Goal: Task Accomplishment & Management: Use online tool/utility

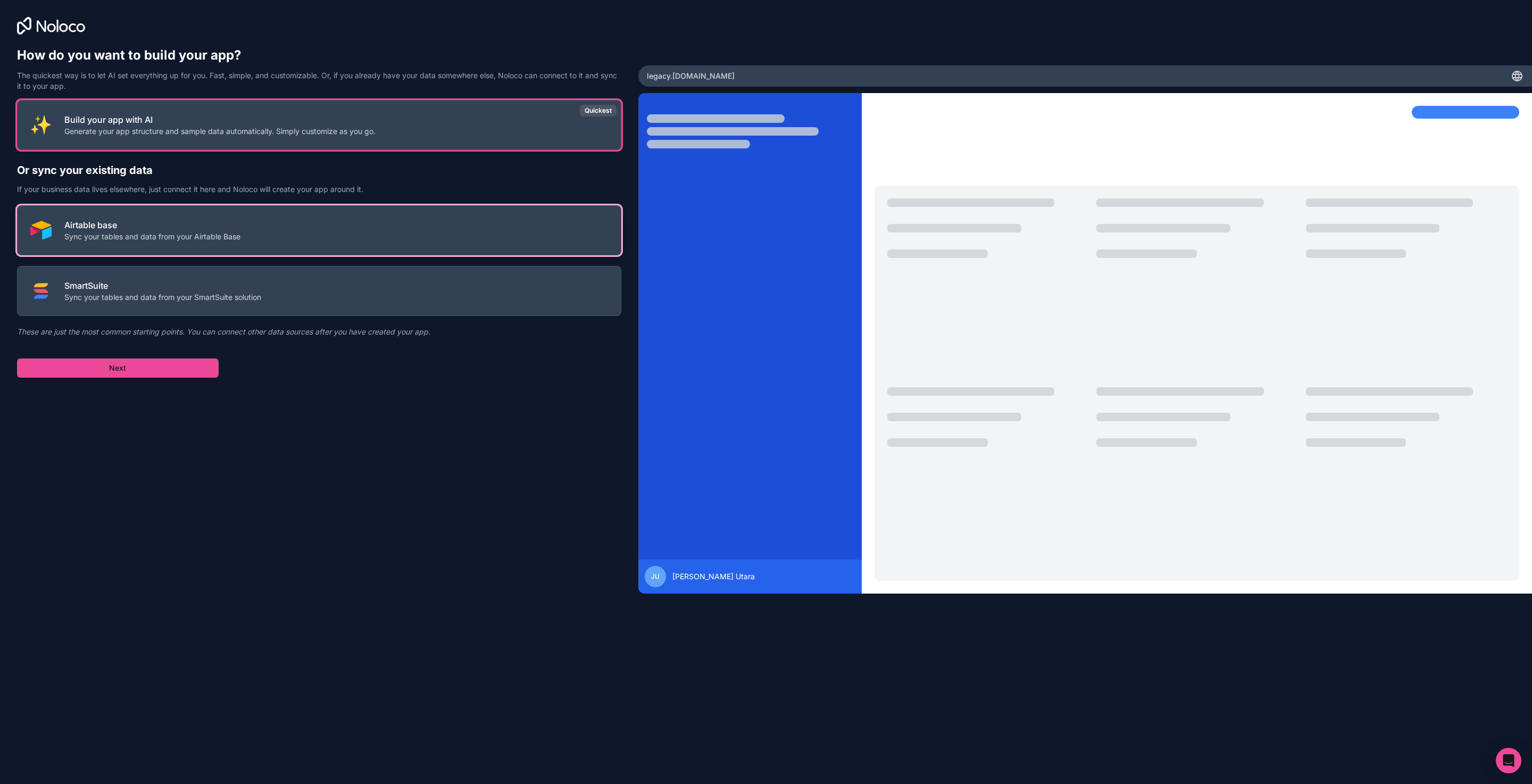
click at [487, 239] on button "Airtable base Sync your tables and data from your Airtable Base" at bounding box center [318, 230] width 604 height 50
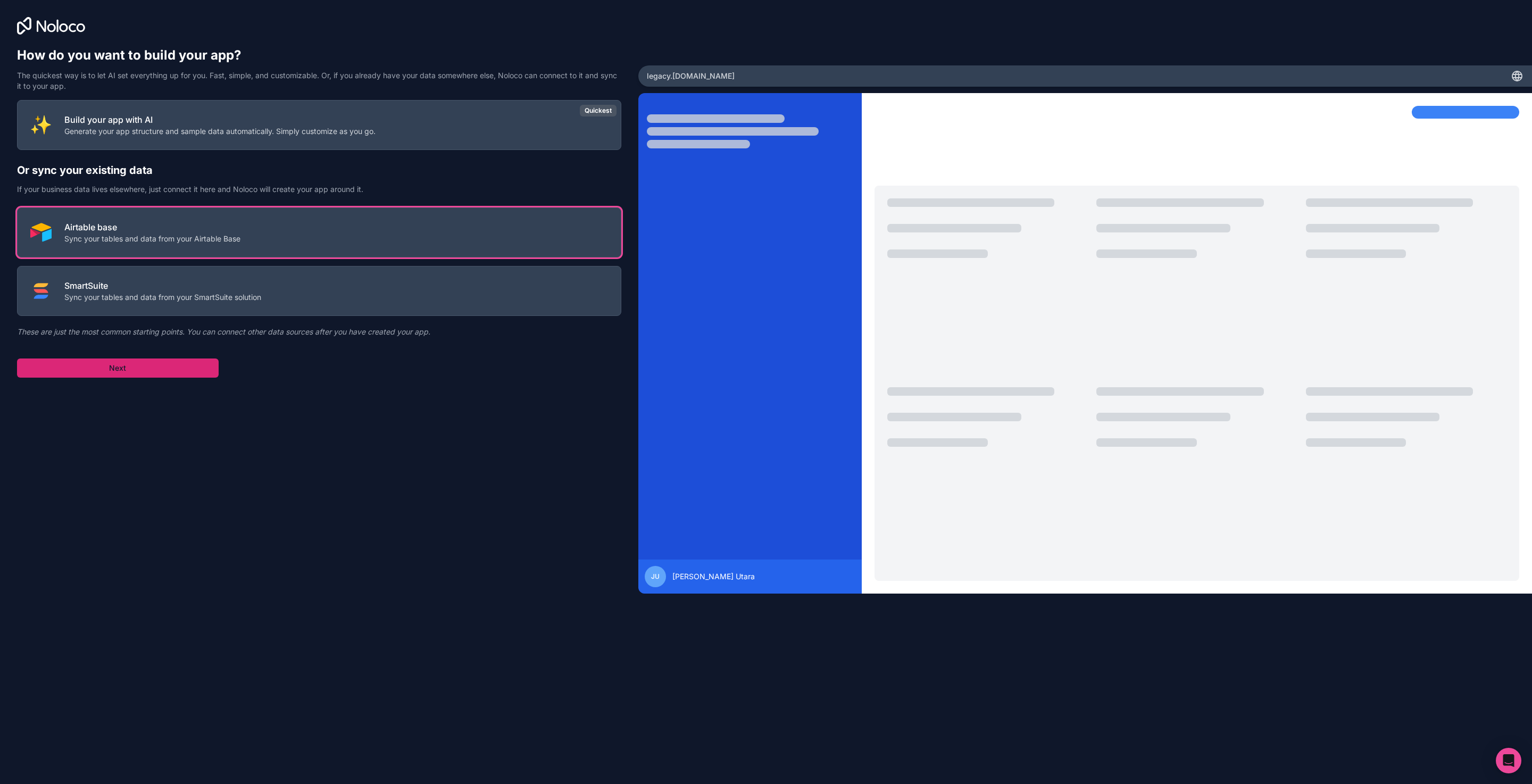
click at [167, 373] on button "Next" at bounding box center [117, 368] width 202 height 19
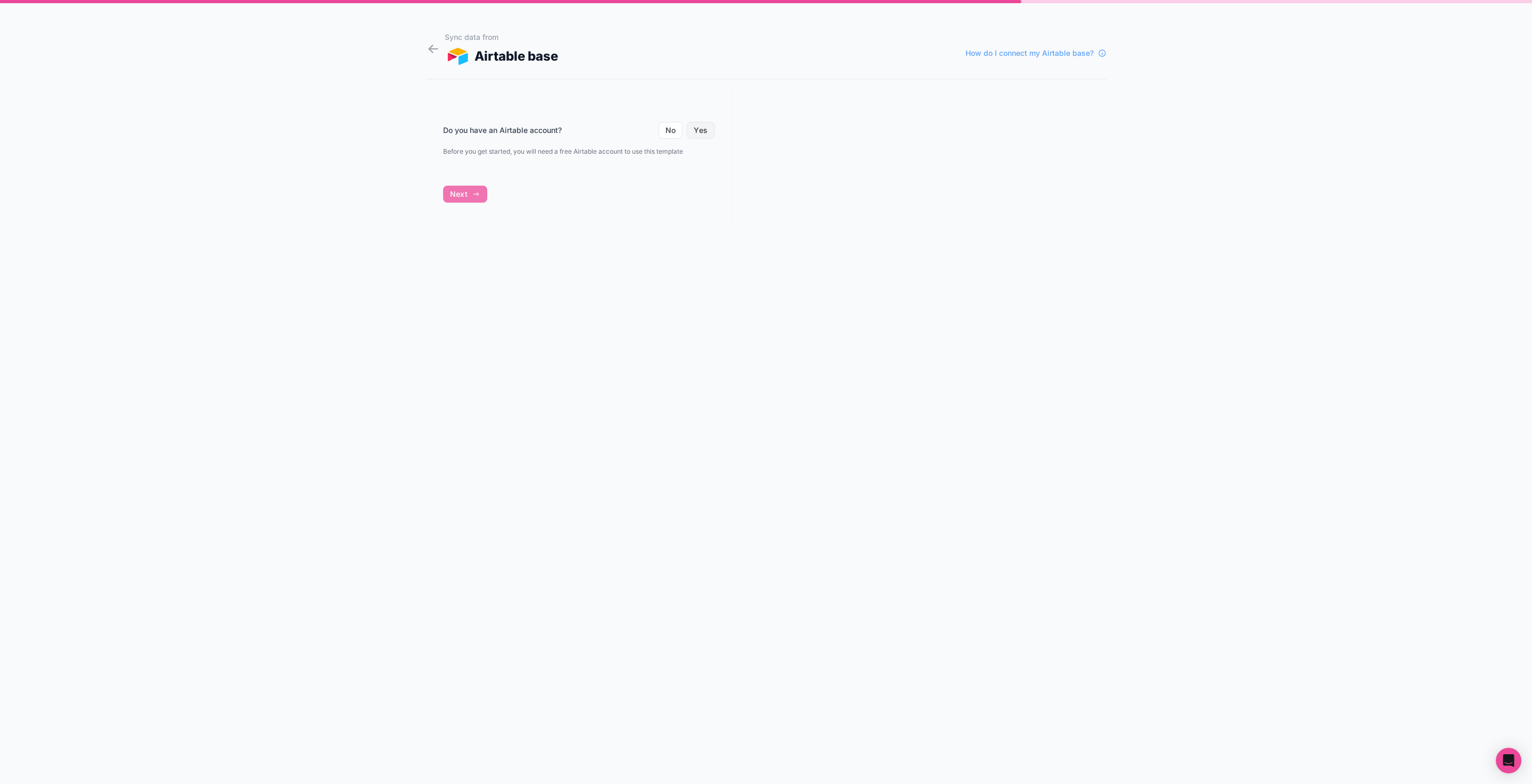
click at [704, 130] on button "Yes" at bounding box center [700, 131] width 27 height 17
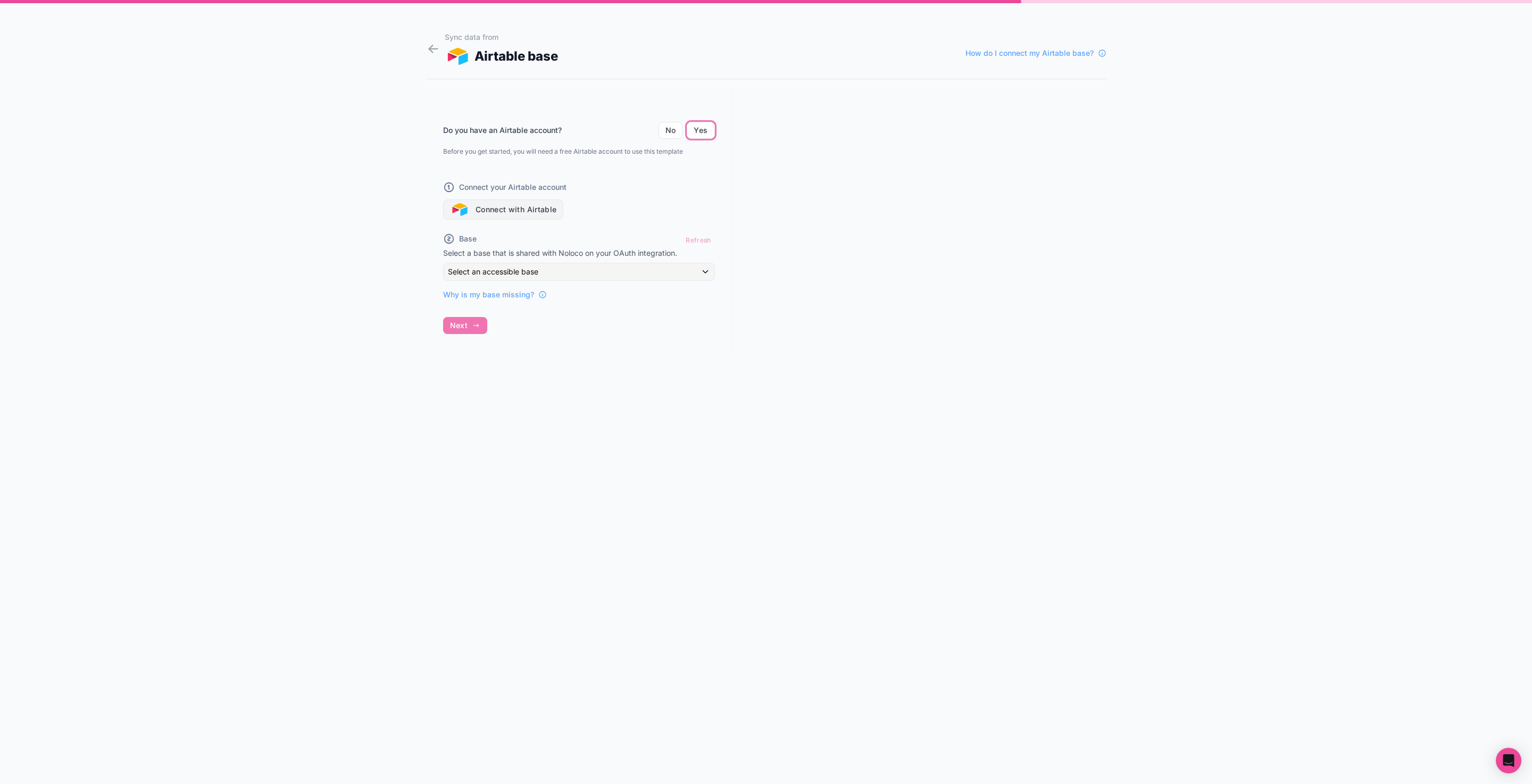
click at [548, 211] on button "Connect with Airtable" at bounding box center [503, 209] width 121 height 21
click at [947, 243] on div at bounding box center [920, 222] width 374 height 259
click at [361, 290] on div "Sync data from Airtable base How do I connect my Airtable base? Do you have an …" at bounding box center [766, 392] width 1532 height 784
click at [486, 193] on div "Connect your Airtable account Connect with Airtable" at bounding box center [579, 194] width 271 height 51
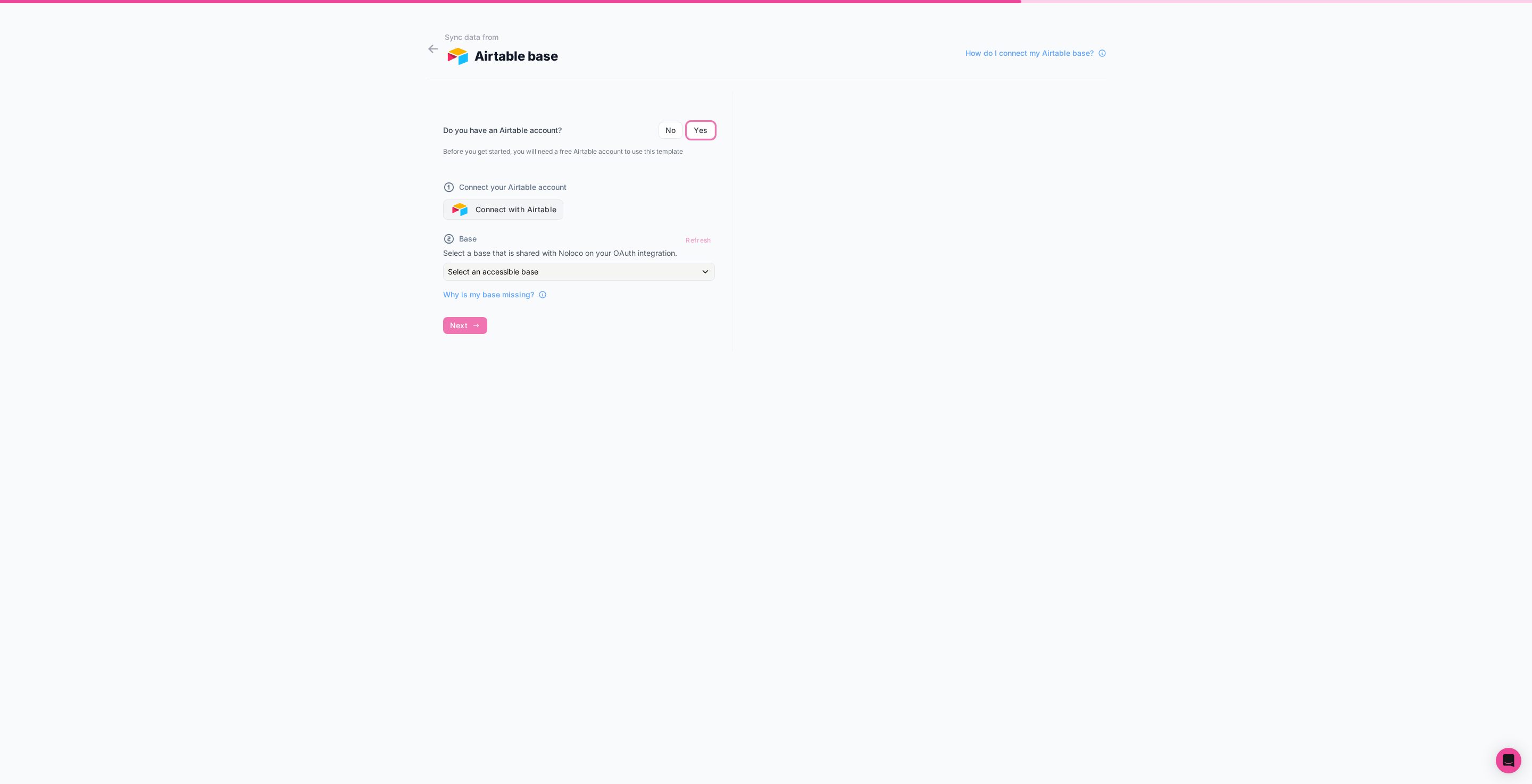
click at [488, 209] on button "Connect with Airtable" at bounding box center [503, 209] width 121 height 21
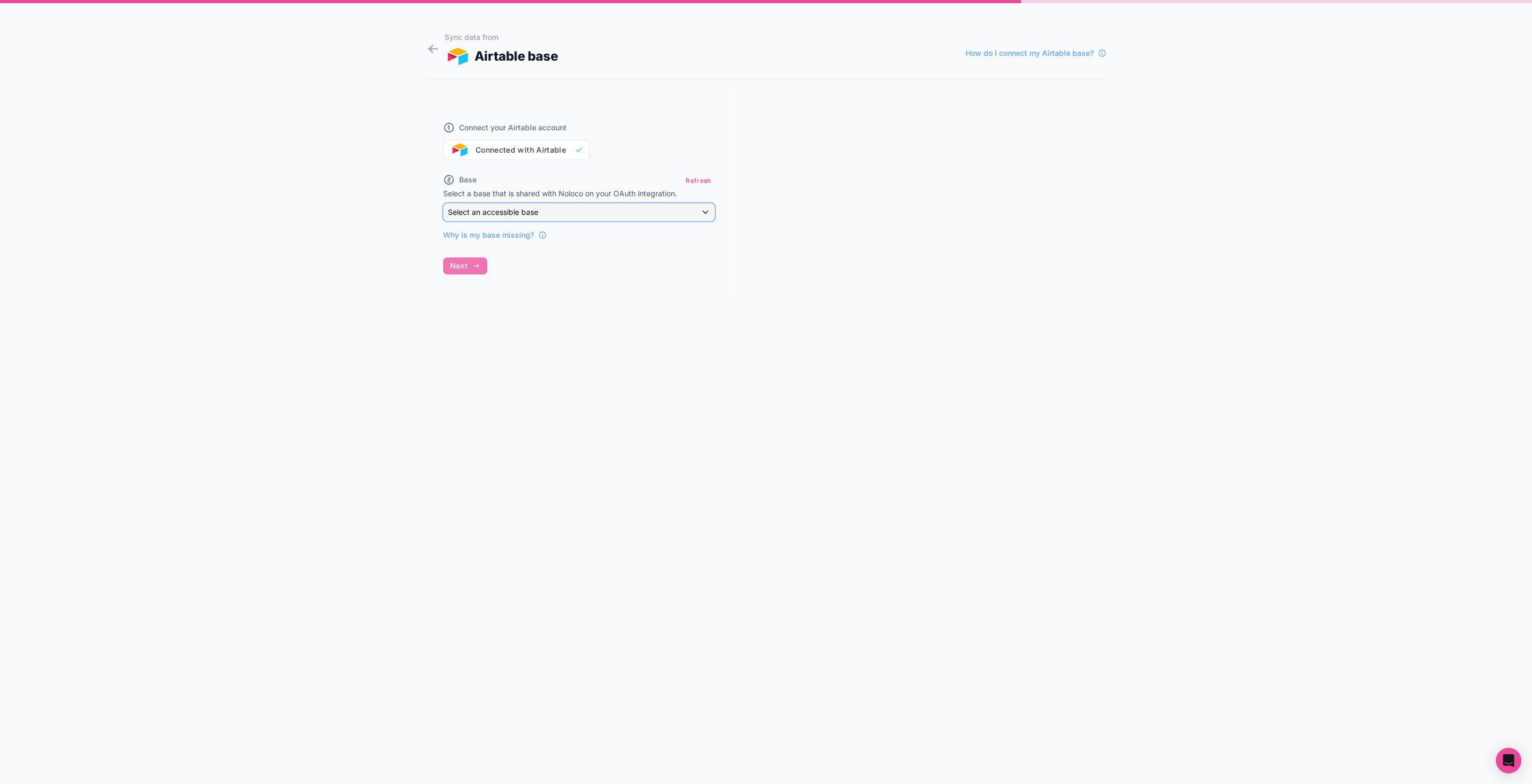
click at [455, 210] on span "Select an accessible base" at bounding box center [493, 212] width 90 height 9
click at [520, 284] on div "Legacy Nexus" at bounding box center [591, 289] width 278 height 13
click at [476, 326] on icon "button" at bounding box center [475, 326] width 5 height 0
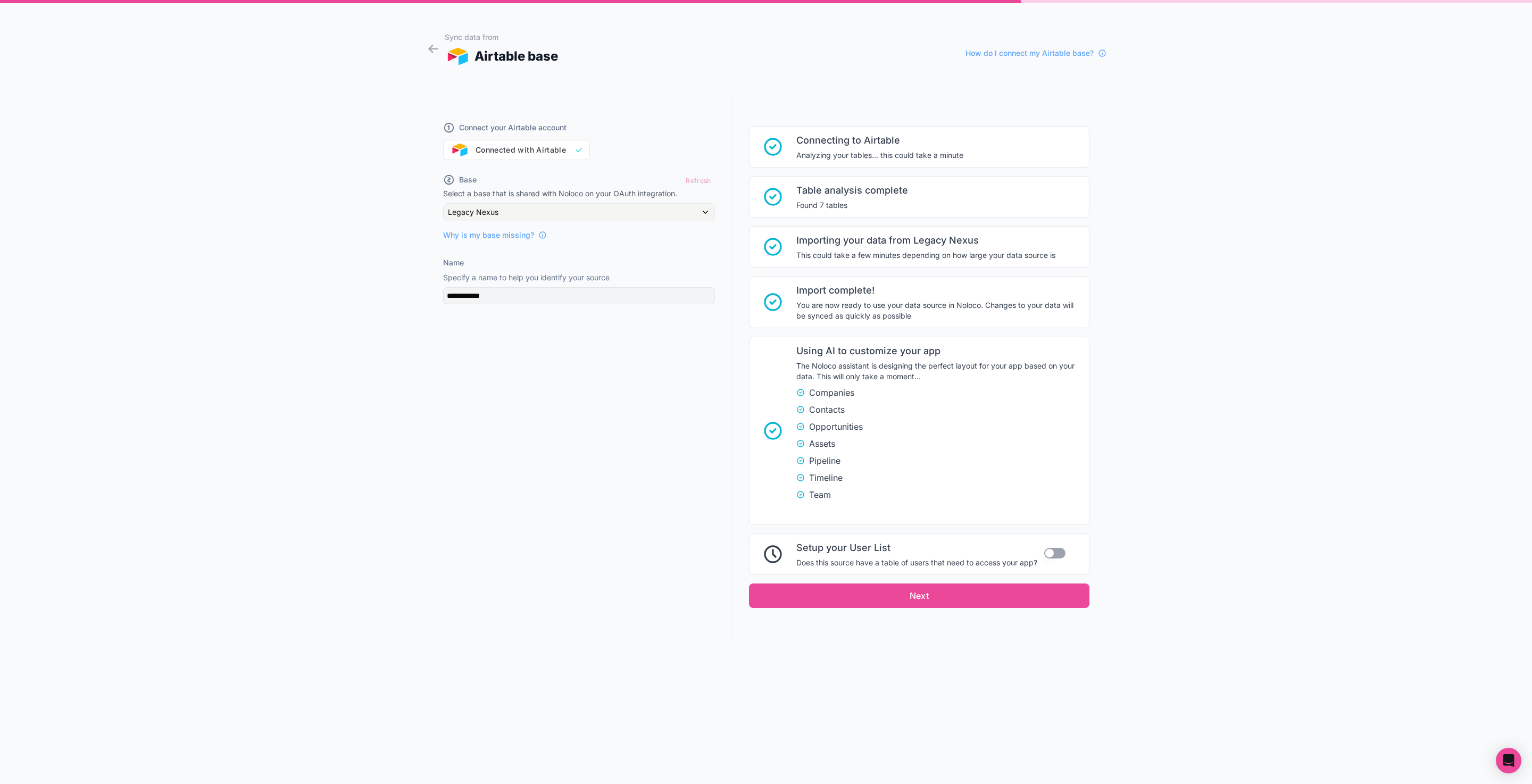
click at [921, 453] on ul "Companies Contacts Opportunities Assets Pipeline Timeline Team" at bounding box center [939, 443] width 286 height 115
click at [1054, 600] on button "Next" at bounding box center [919, 595] width 340 height 24
